Goal: Task Accomplishment & Management: Complete application form

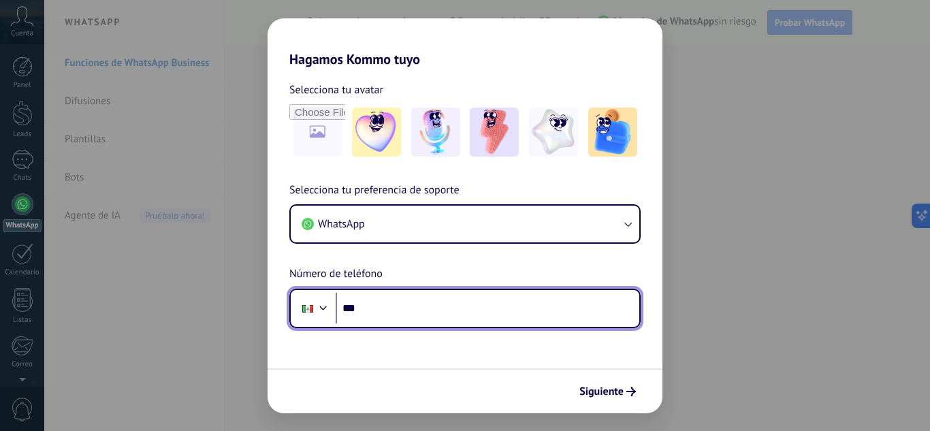
click at [391, 301] on input "***" at bounding box center [487, 308] width 304 height 31
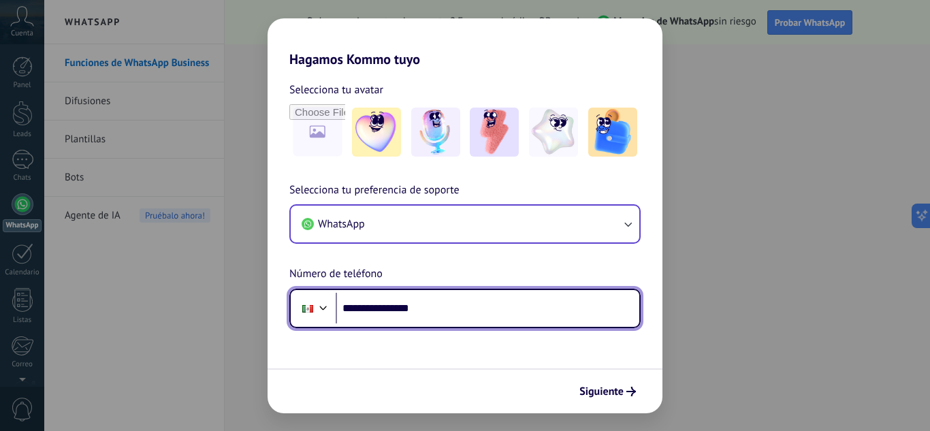
type input "**********"
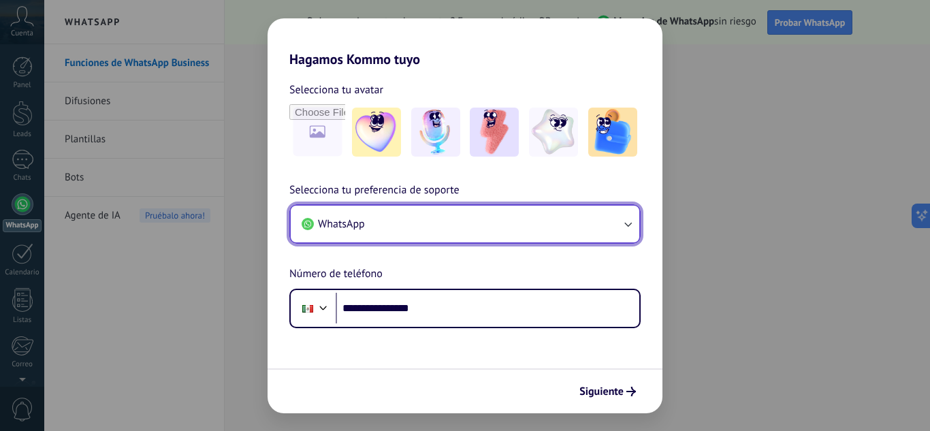
click at [623, 225] on icon "button" at bounding box center [628, 224] width 14 height 14
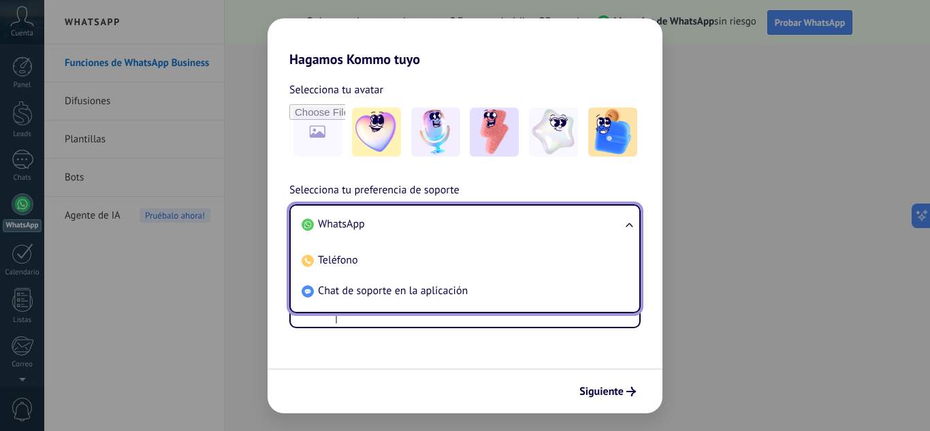
click at [623, 225] on ul "WhatsApp Teléfono Chat de soporte en la aplicación" at bounding box center [464, 258] width 351 height 109
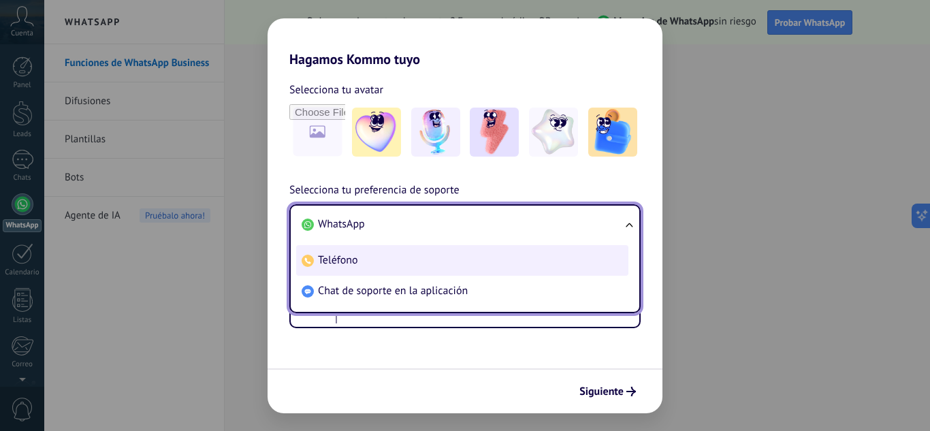
click at [342, 257] on span "Teléfono" at bounding box center [338, 260] width 40 height 14
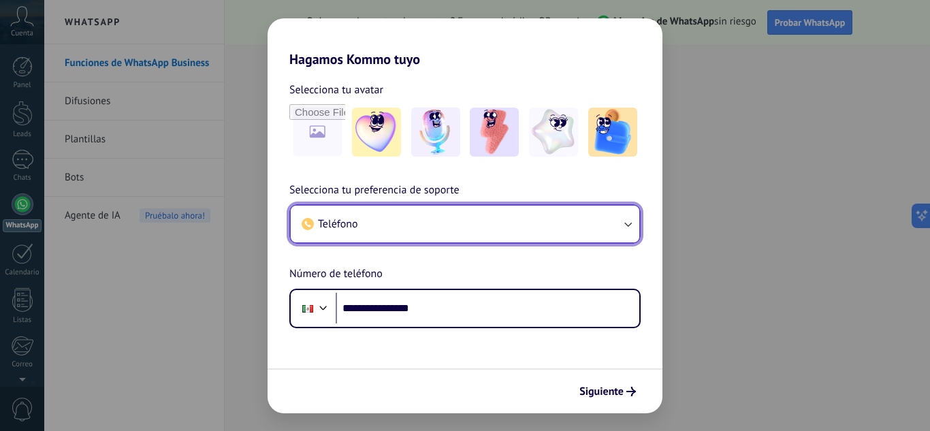
click at [544, 218] on button "Teléfono" at bounding box center [465, 224] width 348 height 37
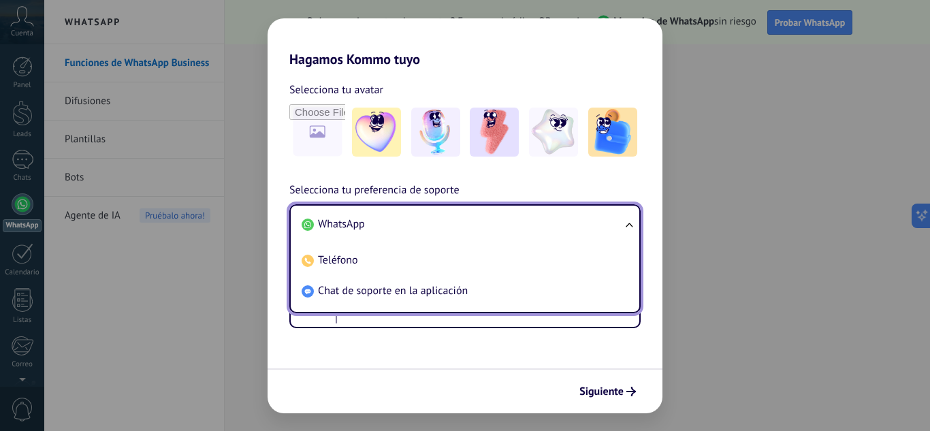
click at [359, 229] on span "WhatsApp" at bounding box center [341, 224] width 47 height 14
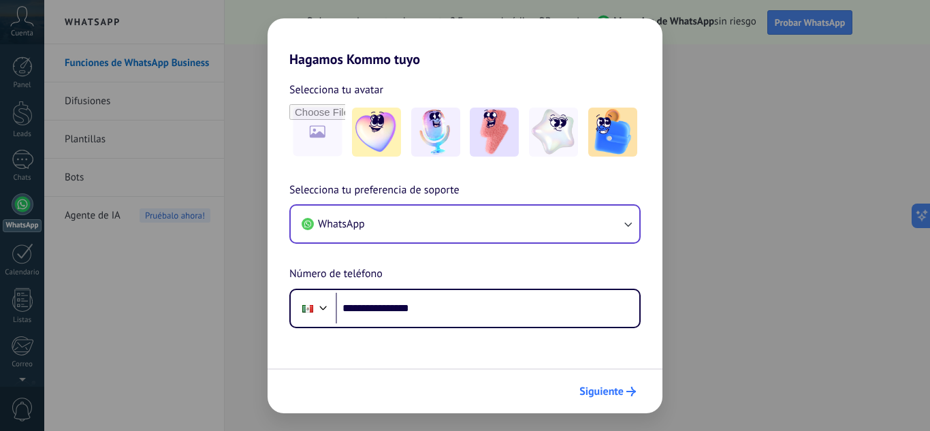
click at [603, 392] on span "Siguiente" at bounding box center [601, 392] width 44 height 10
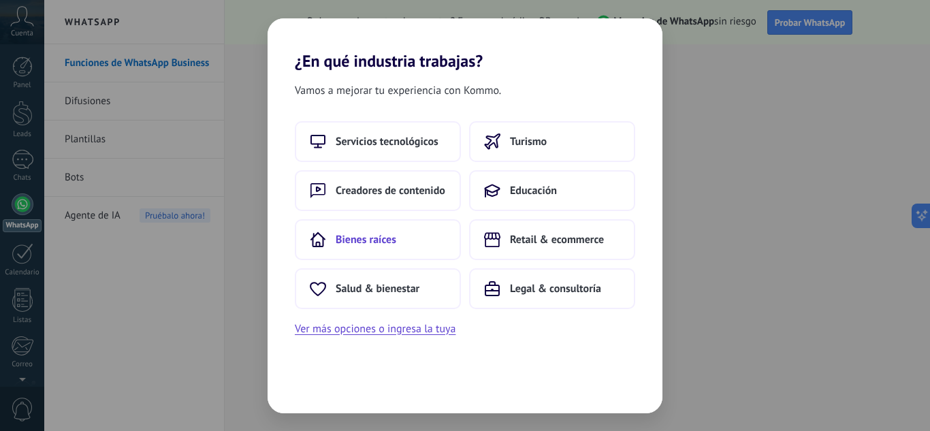
click at [353, 240] on span "Bienes raíces" at bounding box center [365, 240] width 61 height 14
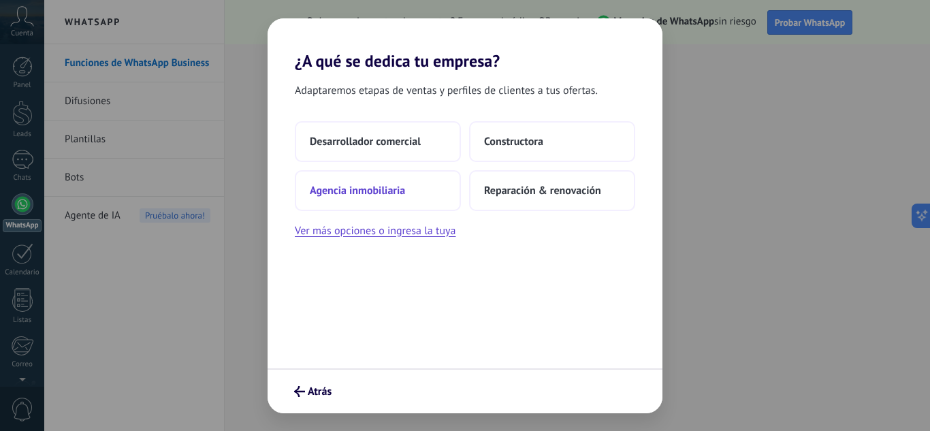
click at [379, 195] on span "Agencia inmobiliaria" at bounding box center [357, 191] width 95 height 14
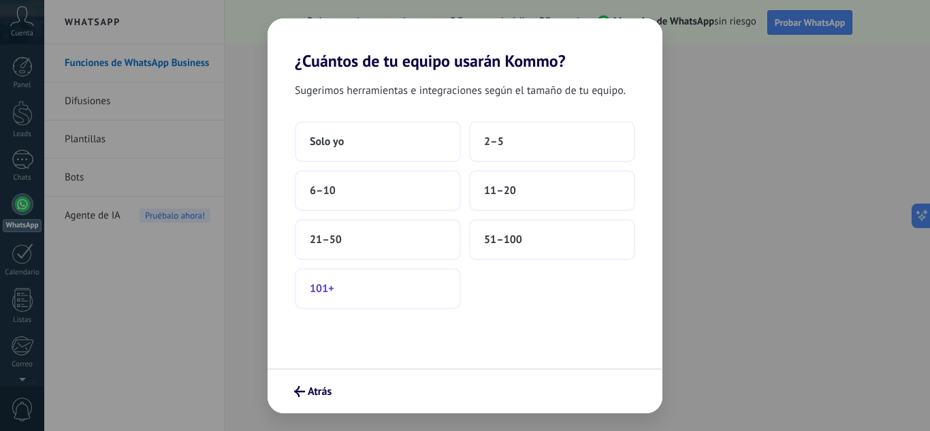
click at [329, 293] on span "101+" at bounding box center [322, 289] width 24 height 14
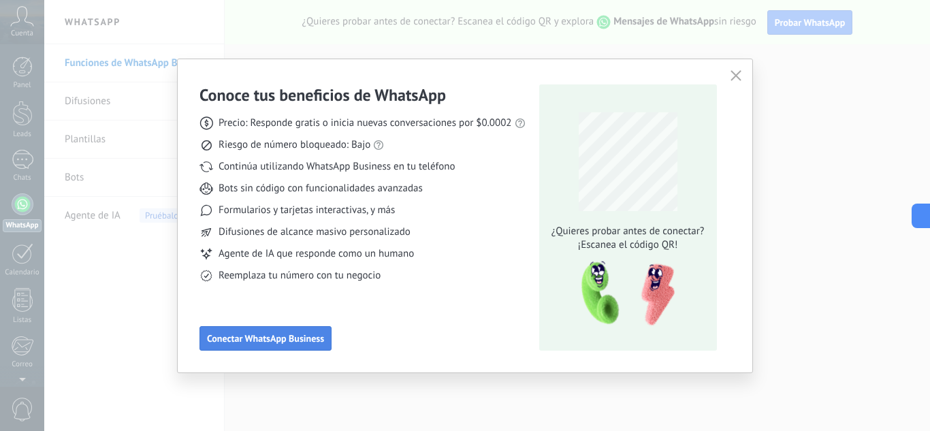
click at [234, 336] on span "Conectar WhatsApp Business" at bounding box center [265, 338] width 117 height 10
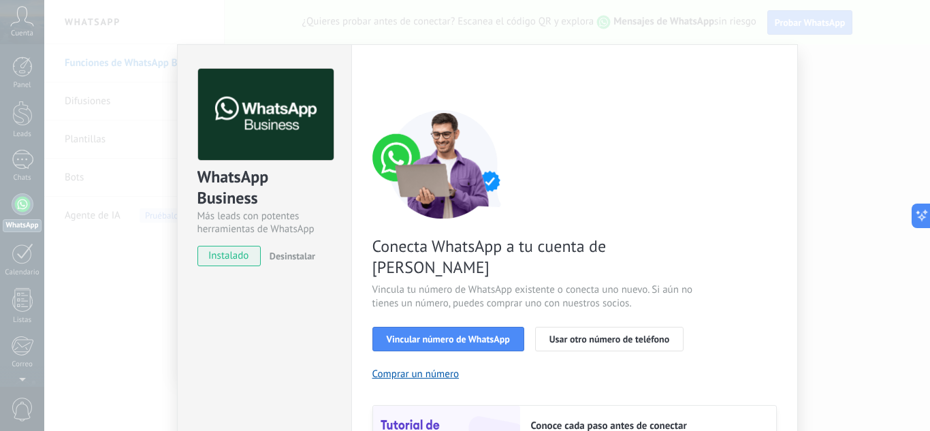
click at [214, 255] on span "instalado" at bounding box center [229, 256] width 62 height 20
click at [237, 257] on span "instalado" at bounding box center [229, 256] width 62 height 20
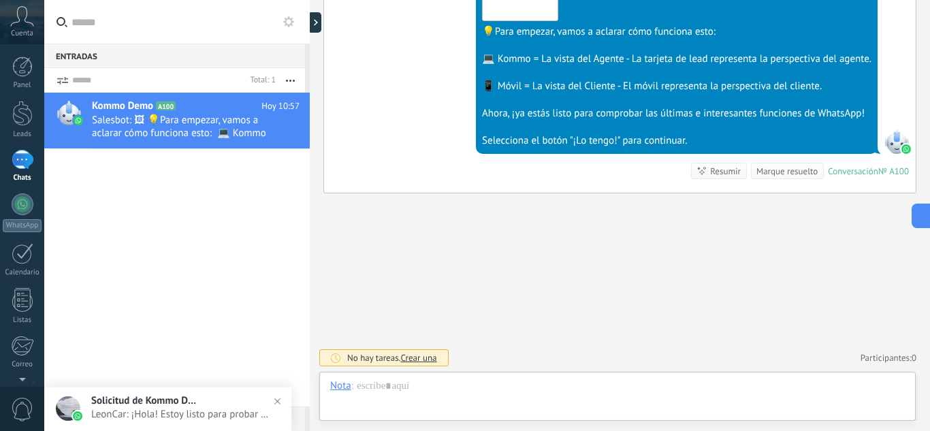
scroll to position [20, 0]
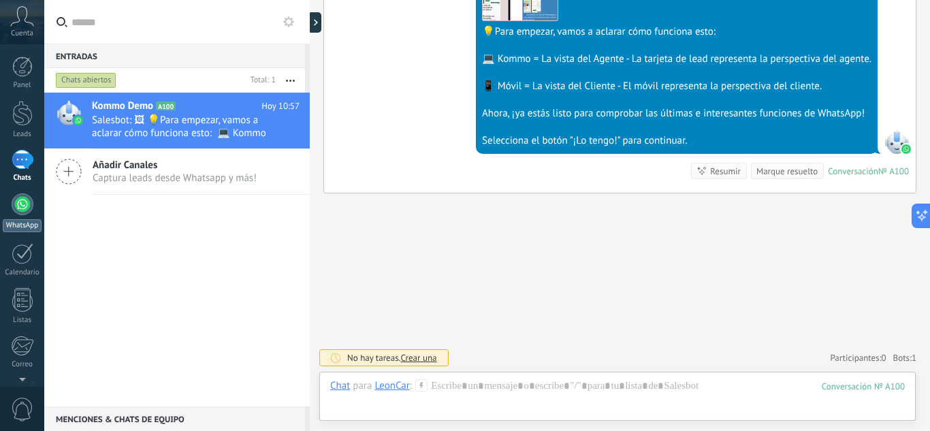
click at [18, 196] on div at bounding box center [23, 204] width 22 height 22
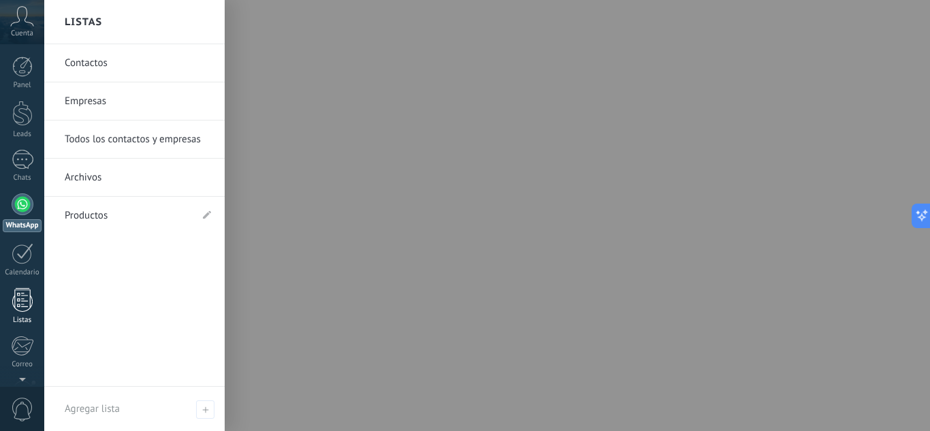
click at [27, 301] on div at bounding box center [22, 300] width 20 height 24
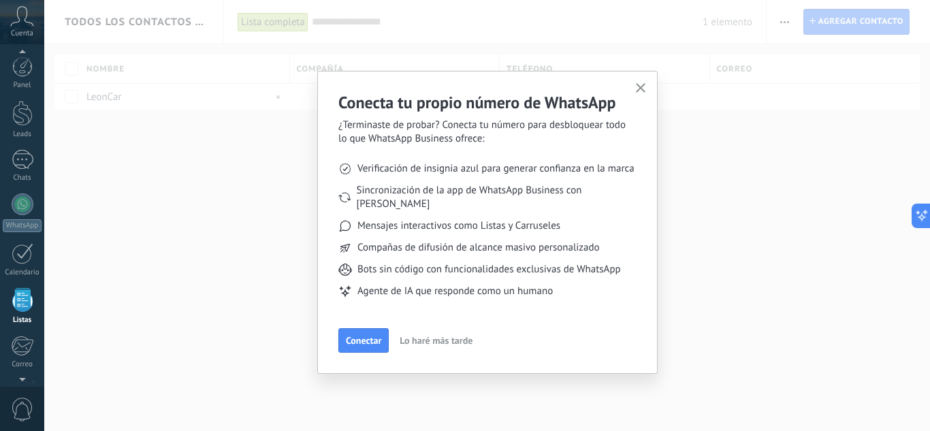
scroll to position [84, 0]
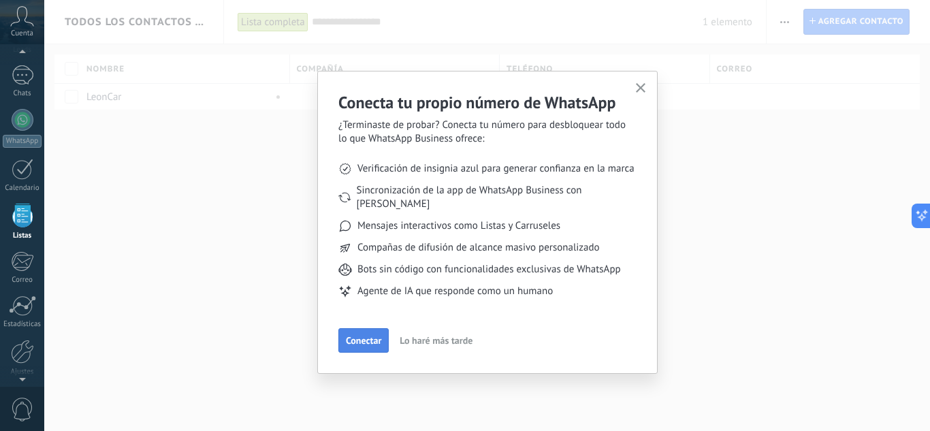
click at [361, 328] on button "Conectar" at bounding box center [363, 340] width 50 height 24
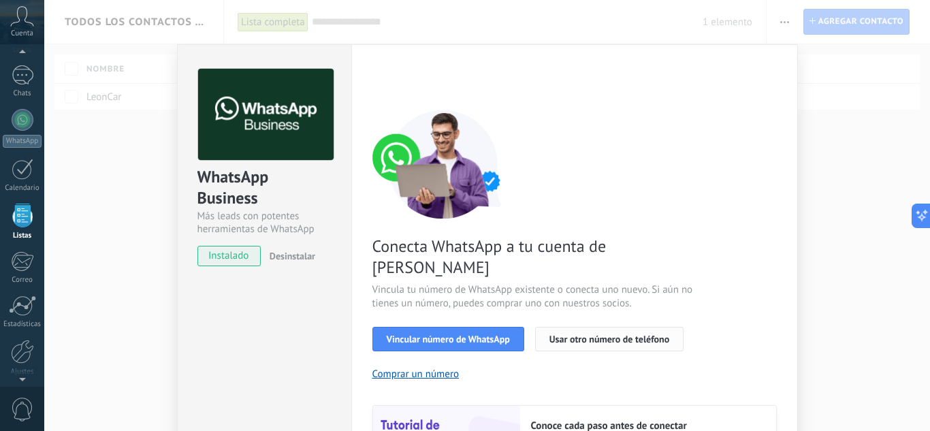
click at [574, 334] on span "Usar otro número de teléfono" at bounding box center [609, 339] width 120 height 10
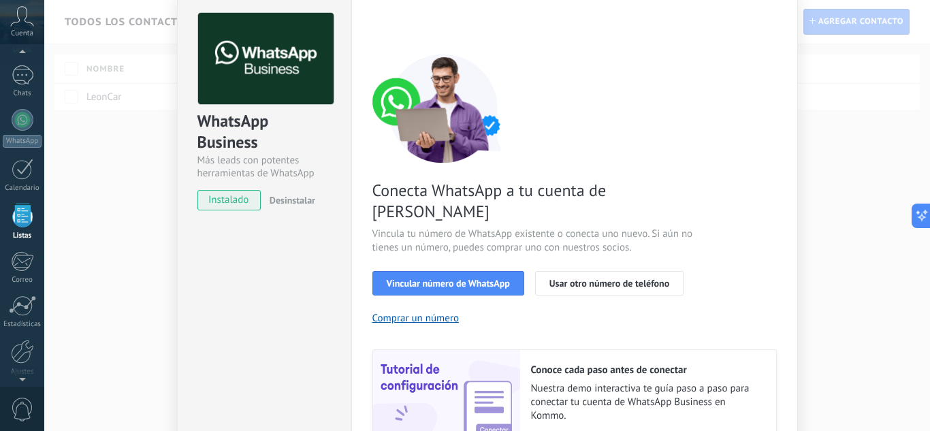
scroll to position [0, 0]
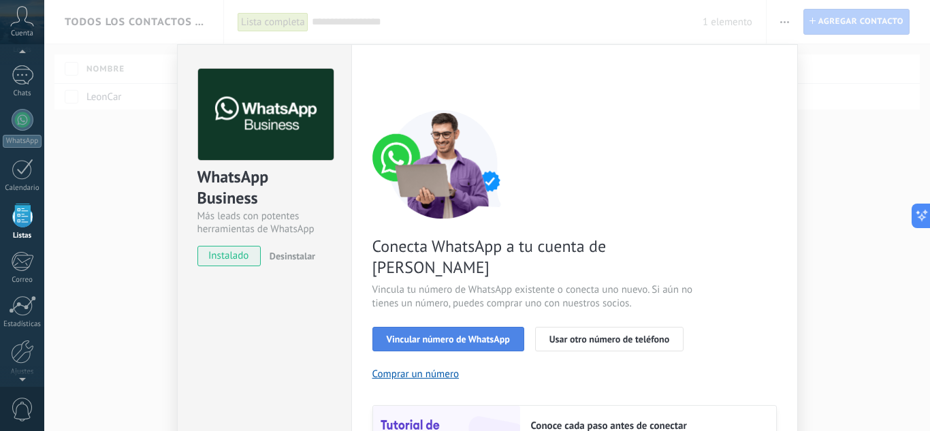
click at [404, 334] on span "Vincular número de WhatsApp" at bounding box center [448, 339] width 123 height 10
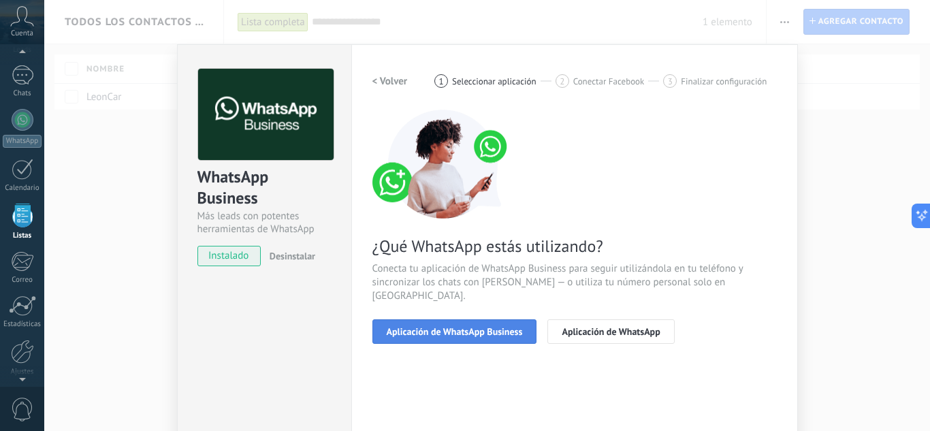
click at [421, 327] on span "Aplicación de WhatsApp Business" at bounding box center [455, 332] width 136 height 10
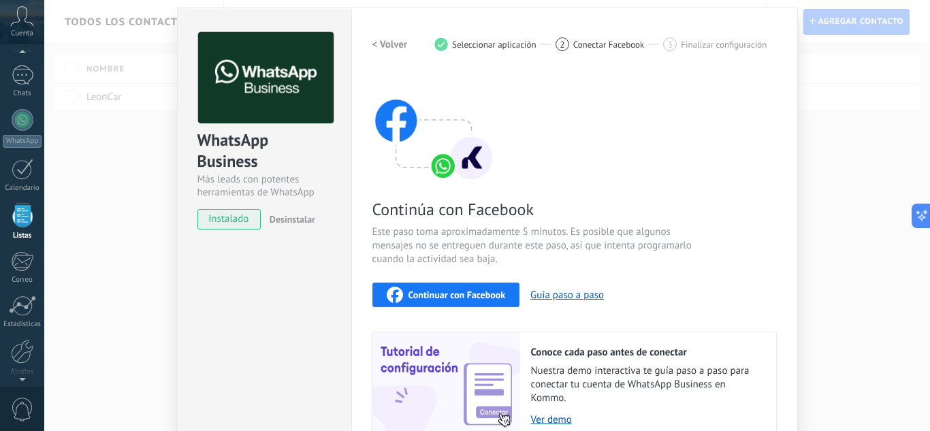
scroll to position [22, 0]
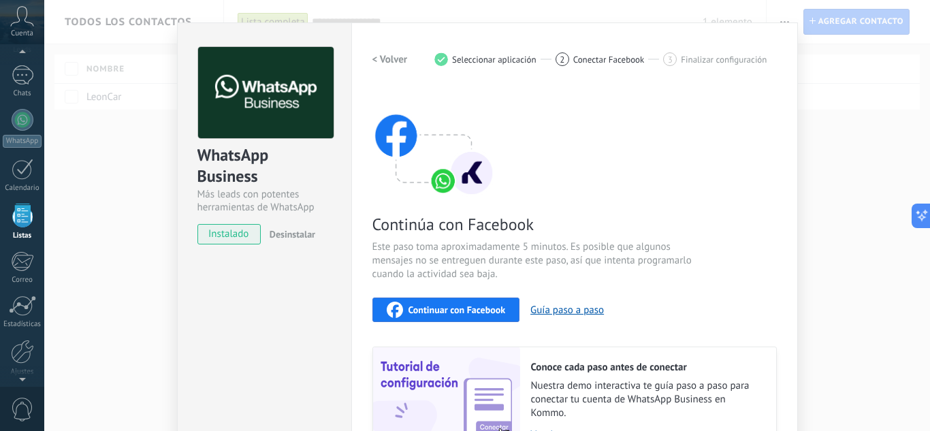
click at [430, 308] on span "Continuar con Facebook" at bounding box center [456, 310] width 97 height 10
click at [689, 59] on span "Finalizar configuración" at bounding box center [723, 59] width 86 height 10
click at [375, 59] on h2 "< Volver" at bounding box center [389, 59] width 35 height 13
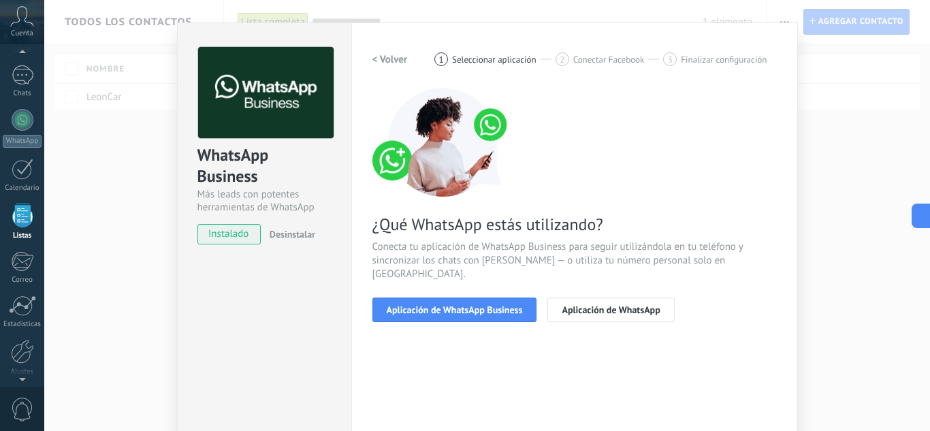
click at [100, 124] on div "WhatsApp Business Más leads con potentes herramientas de WhatsApp instalado Des…" at bounding box center [486, 215] width 885 height 431
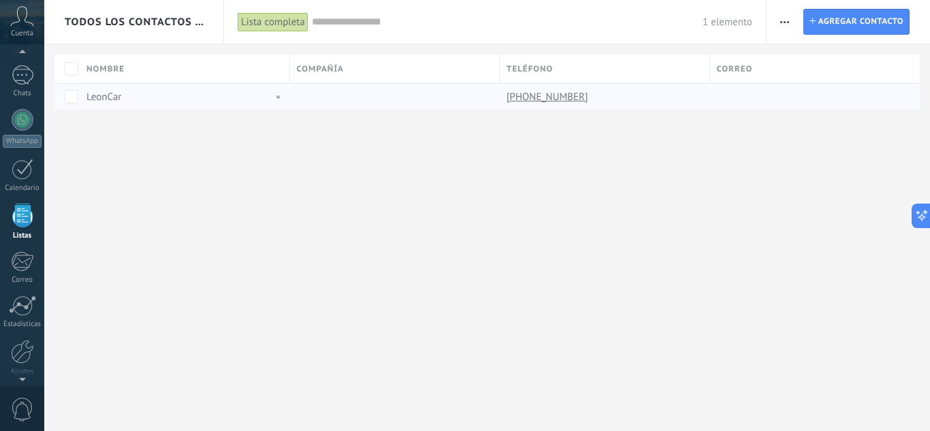
click at [121, 102] on link "LeonCar" at bounding box center [103, 97] width 35 height 13
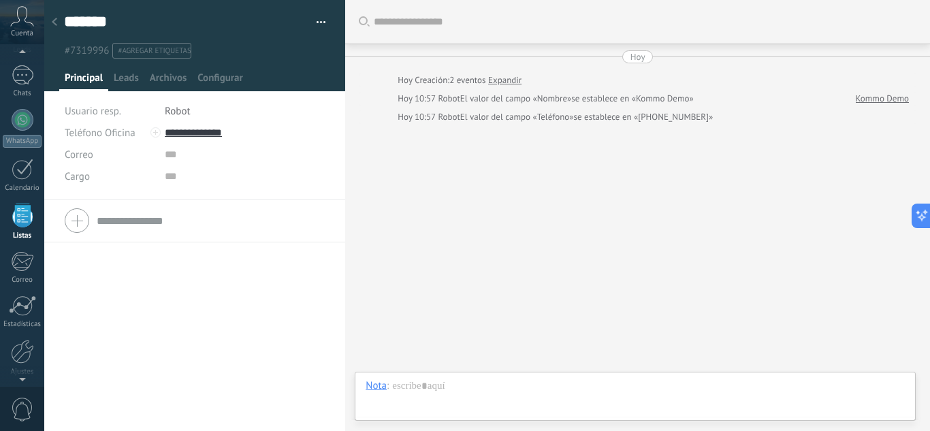
click at [54, 20] on use at bounding box center [54, 22] width 5 height 8
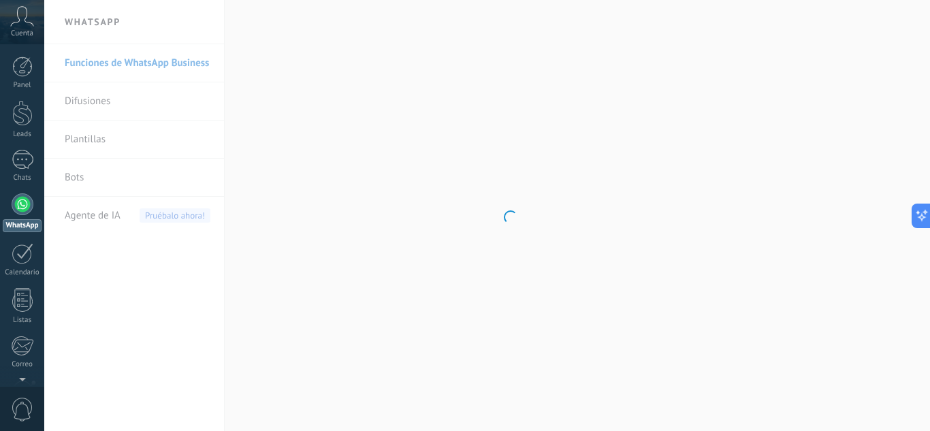
click at [20, 212] on div at bounding box center [23, 204] width 22 height 22
click at [25, 74] on div at bounding box center [22, 66] width 20 height 20
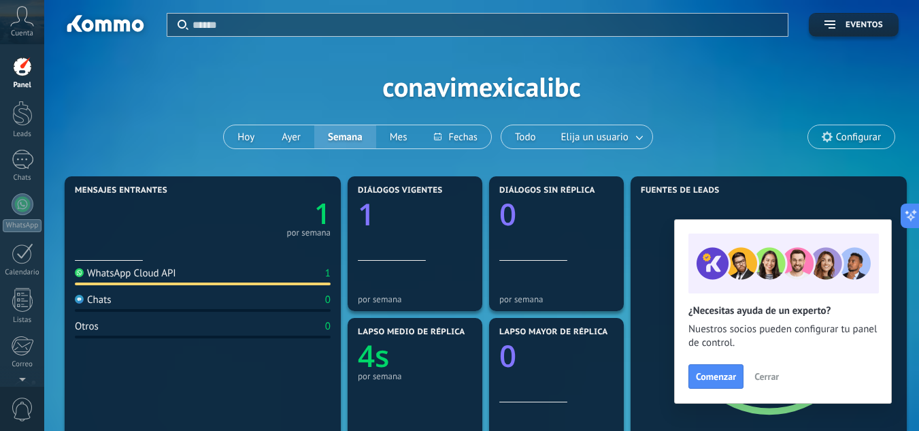
click at [320, 220] on text "1" at bounding box center [322, 213] width 16 height 39
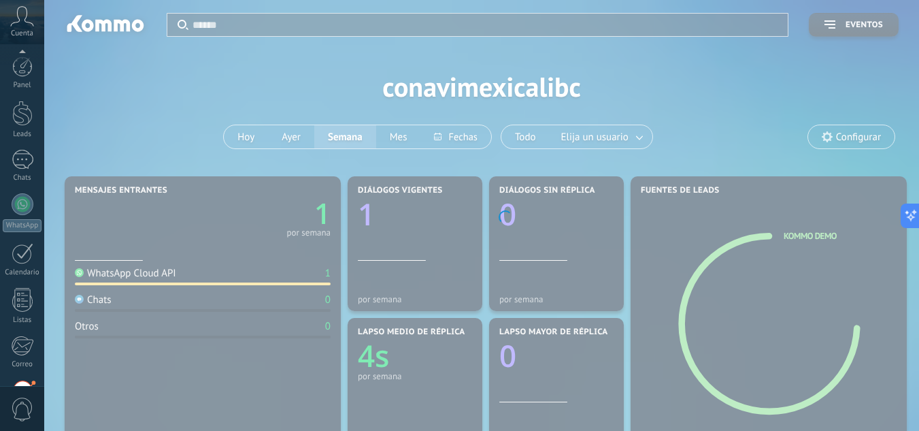
scroll to position [135, 0]
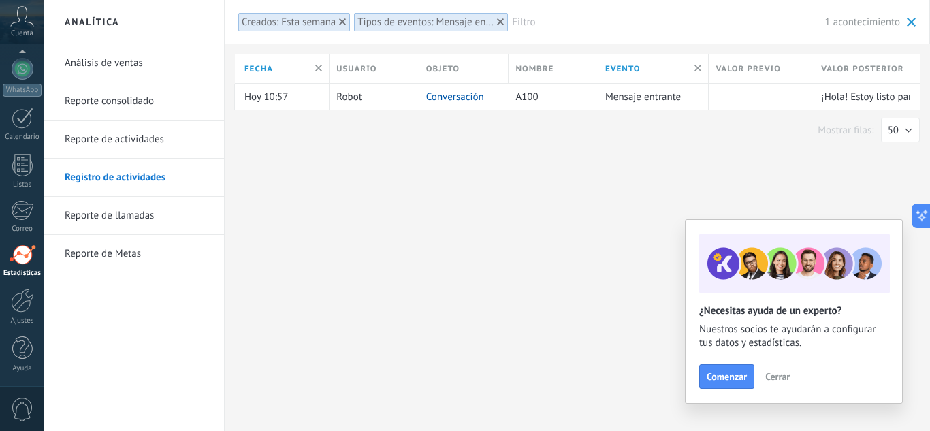
click at [119, 63] on link "Análisis de ventas" at bounding box center [138, 63] width 146 height 38
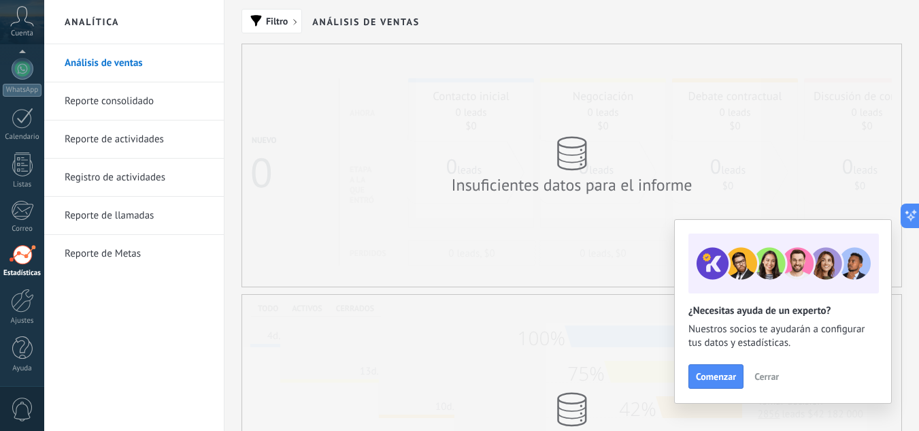
click at [126, 99] on link "Reporte consolidado" at bounding box center [138, 101] width 146 height 38
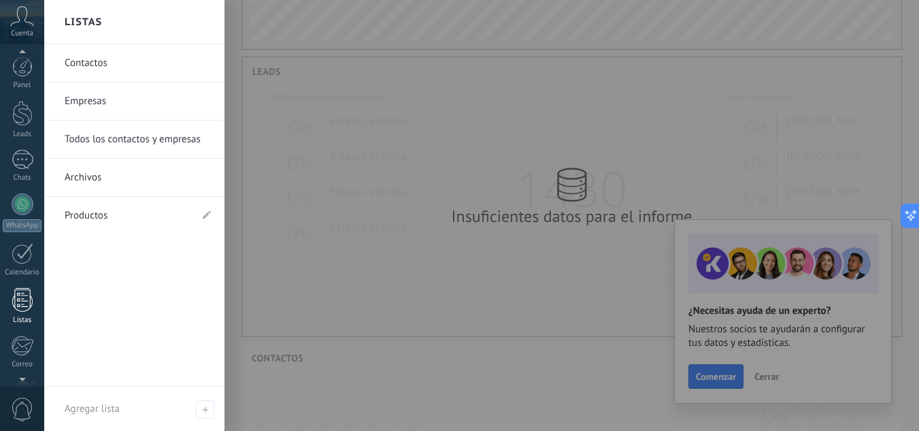
scroll to position [277, 659]
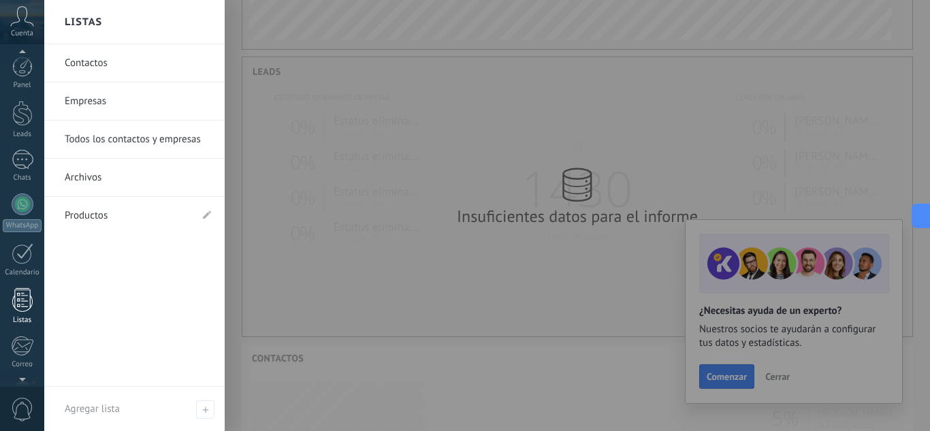
click at [27, 299] on div at bounding box center [22, 300] width 20 height 24
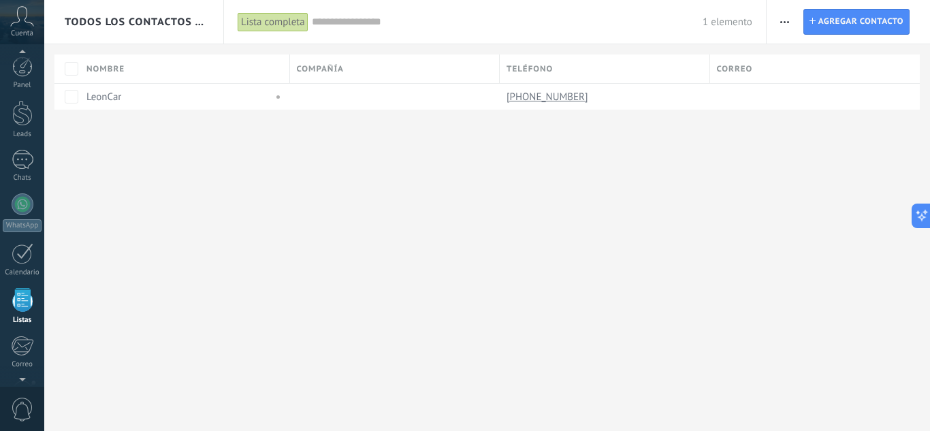
scroll to position [84, 0]
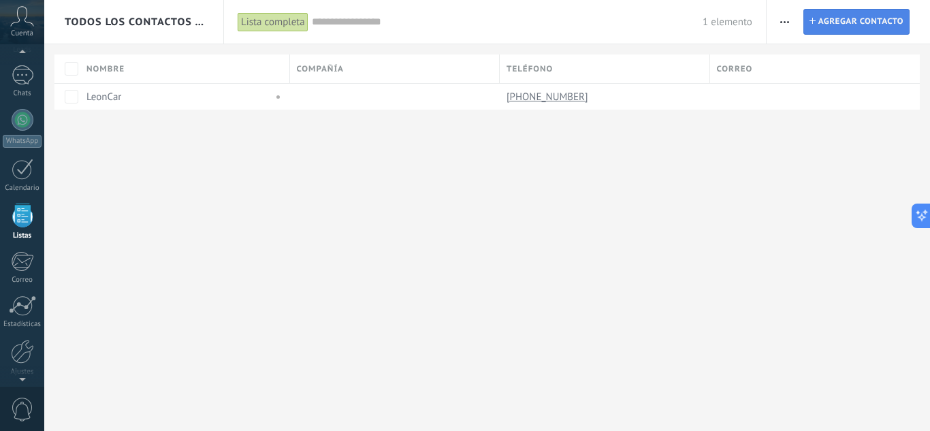
click at [859, 22] on span "Agregar contacto" at bounding box center [860, 22] width 85 height 24
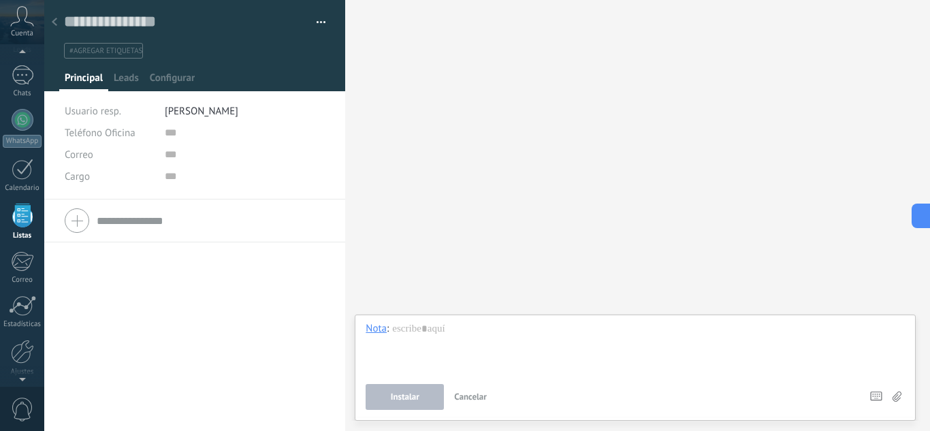
click at [236, 104] on li "[PERSON_NAME]" at bounding box center [245, 111] width 161 height 22
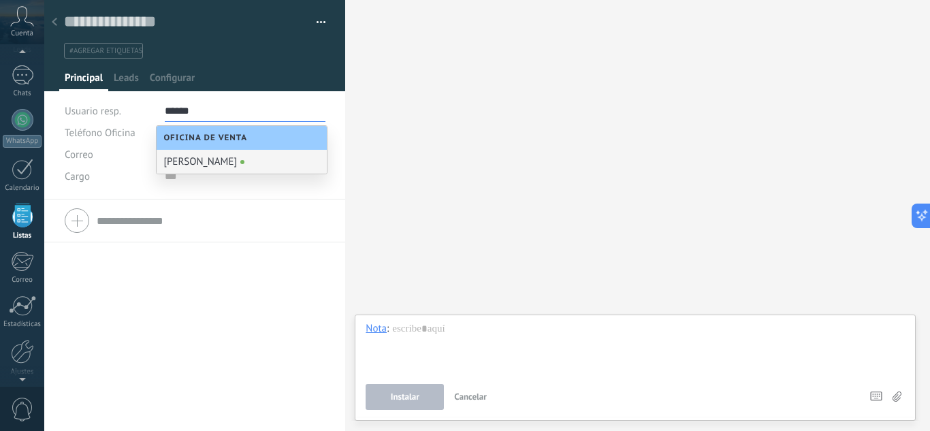
type input "******"
click at [229, 272] on div "Teléfono Oficina Ofic. directo Celular Fax Casa Otro Teléfono Oficina Llamar Co…" at bounding box center [194, 314] width 301 height 231
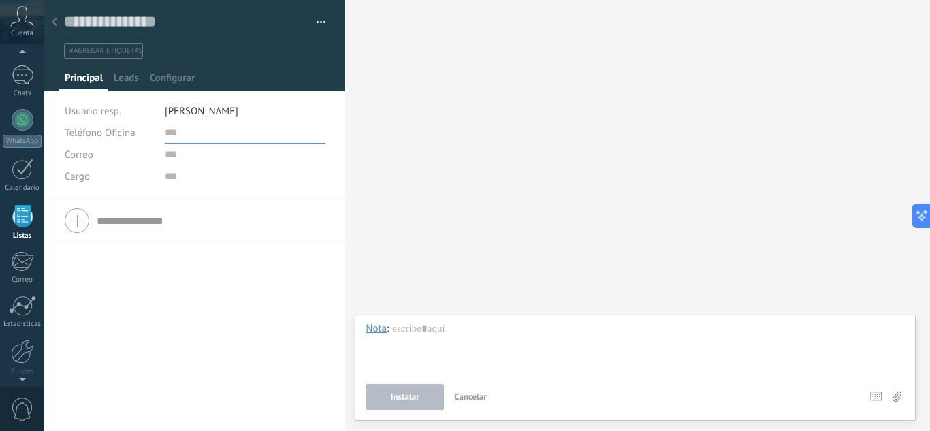
click at [180, 131] on input "text" at bounding box center [245, 133] width 161 height 22
type input "**********"
click at [179, 152] on input "text" at bounding box center [245, 155] width 161 height 22
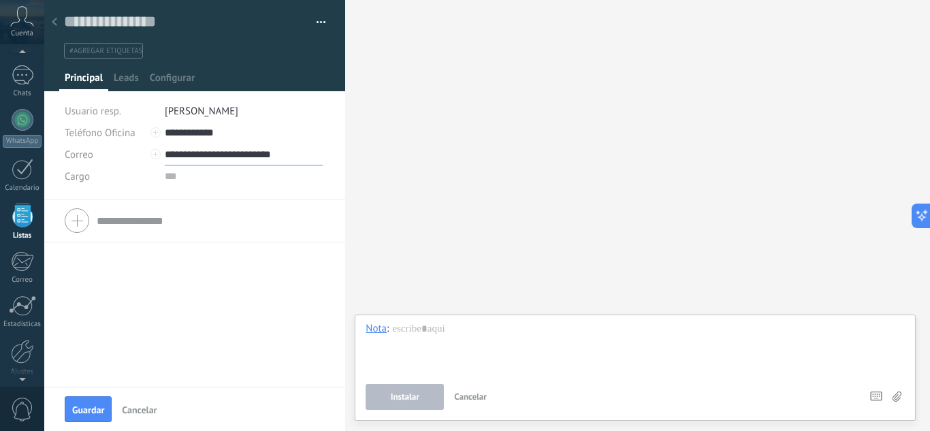
type input "**********"
click at [176, 178] on input "text" at bounding box center [245, 176] width 161 height 22
click at [78, 412] on span "Guardar" at bounding box center [88, 410] width 32 height 10
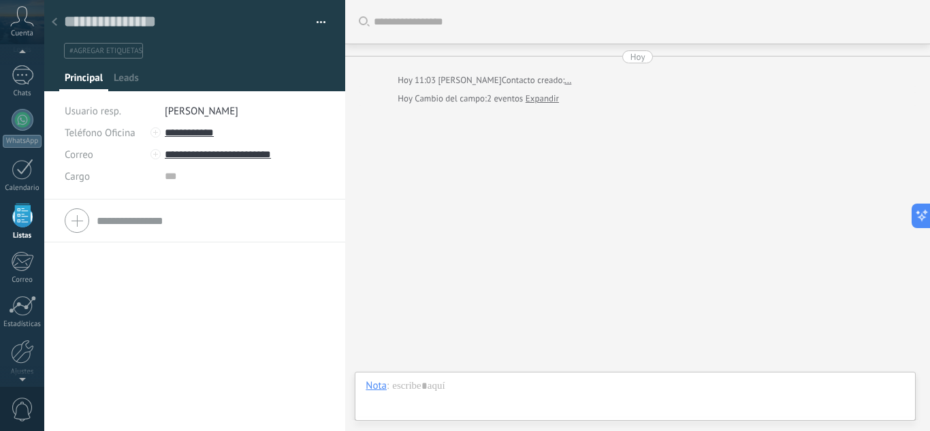
scroll to position [20, 0]
click at [920, 216] on icon at bounding box center [916, 215] width 14 height 14
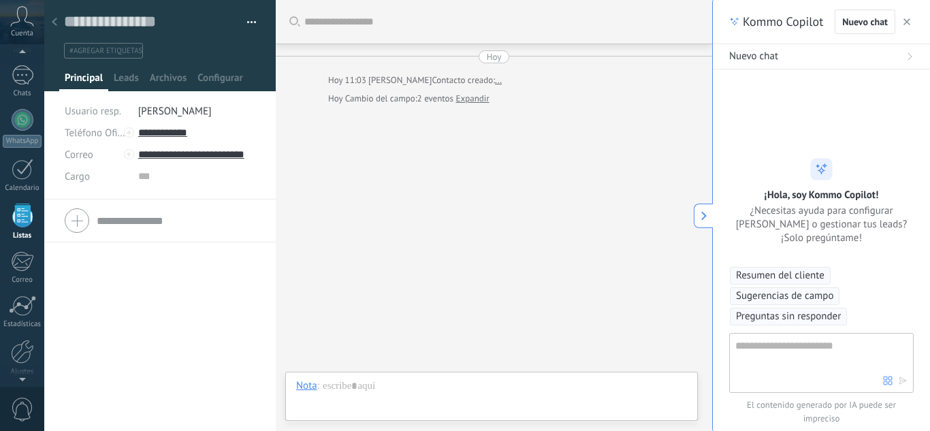
click at [706, 212] on icon at bounding box center [704, 216] width 10 height 10
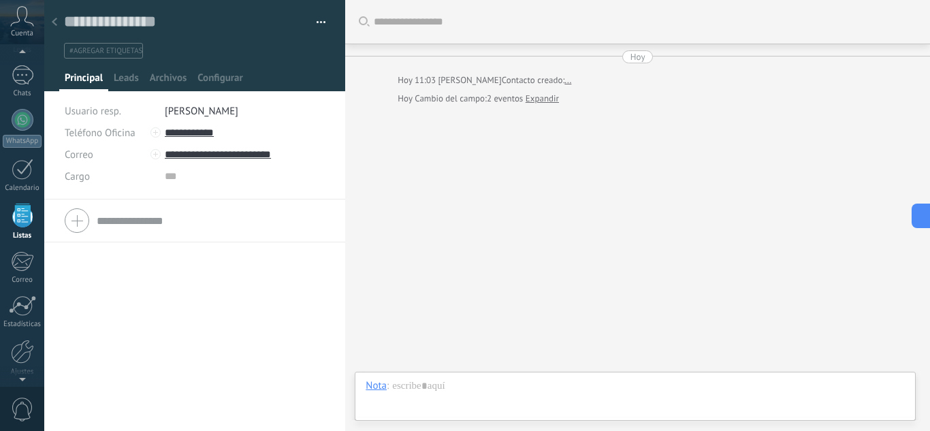
type textarea "**********"
click at [122, 74] on span "Leads" at bounding box center [126, 81] width 25 height 20
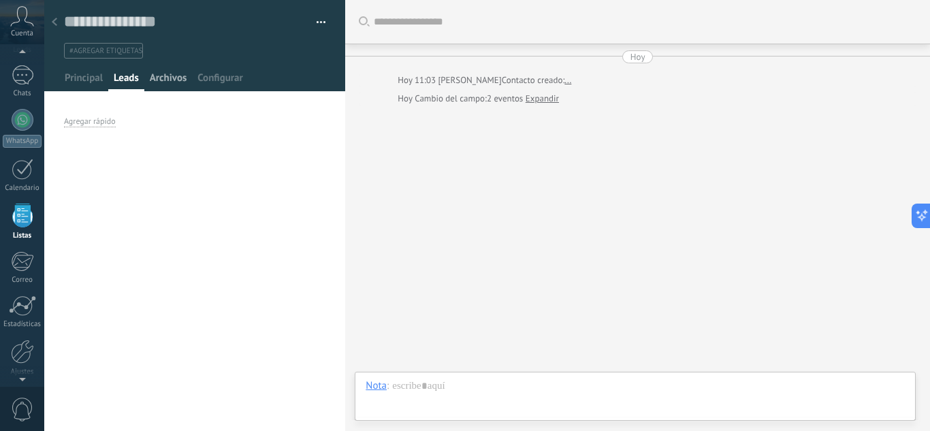
click at [167, 74] on span "Archivos" at bounding box center [168, 81] width 37 height 20
click at [74, 110] on span "Subir" at bounding box center [92, 108] width 57 height 19
click at [0, 0] on input "Subir" at bounding box center [0, 0] width 0 height 0
click at [27, 81] on div "1" at bounding box center [23, 75] width 22 height 20
